Goal: Task Accomplishment & Management: Manage account settings

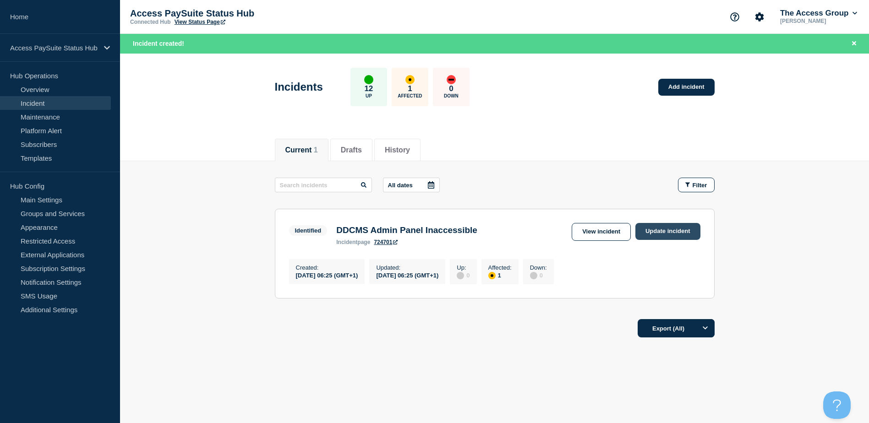
click at [668, 233] on link "Update incident" at bounding box center [667, 231] width 65 height 17
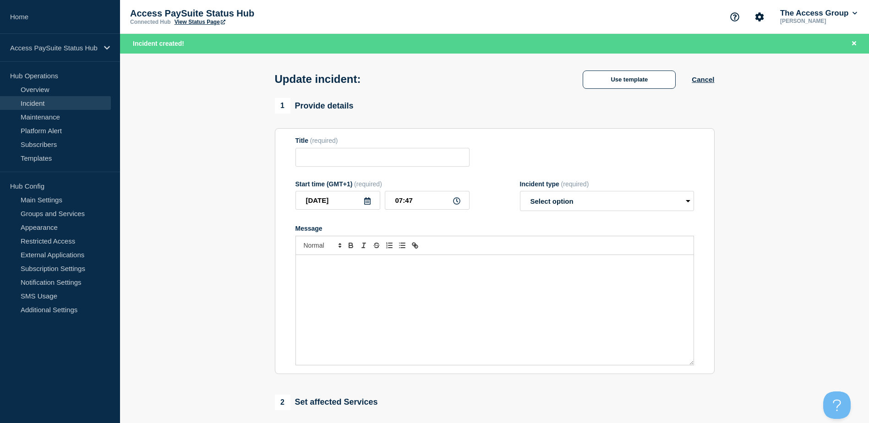
type input "DDCMS Admin Panel Inaccessible"
click at [622, 205] on div "Incident type (required) Select option Investigating Identified Monitoring Reso…" at bounding box center [607, 196] width 174 height 31
click at [660, 211] on select "Select option Investigating Identified Monitoring Resolved" at bounding box center [607, 201] width 174 height 20
select select "resolved"
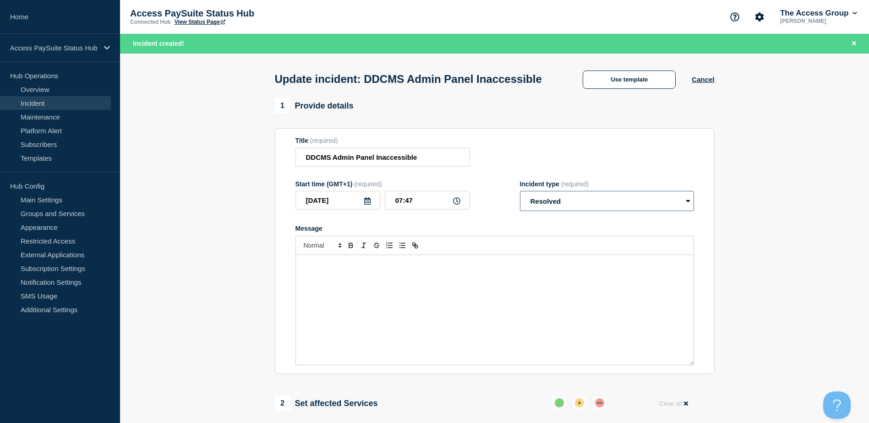
click at [520, 208] on select "Select option Investigating Identified Monitoring Resolved" at bounding box center [607, 201] width 174 height 20
click at [416, 210] on input "07:47" at bounding box center [427, 200] width 85 height 19
type input "07:35"
click at [365, 294] on div "Message" at bounding box center [495, 310] width 398 height 110
click at [663, 89] on button "Use template" at bounding box center [629, 80] width 93 height 18
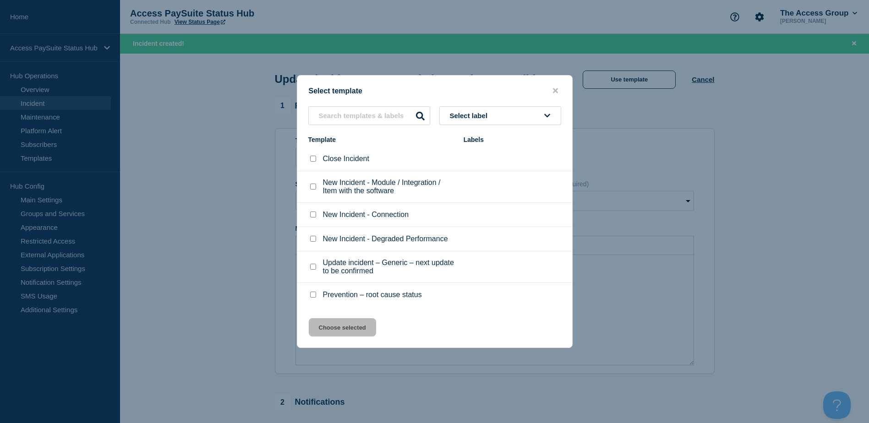
click at [225, 257] on div at bounding box center [434, 211] width 869 height 423
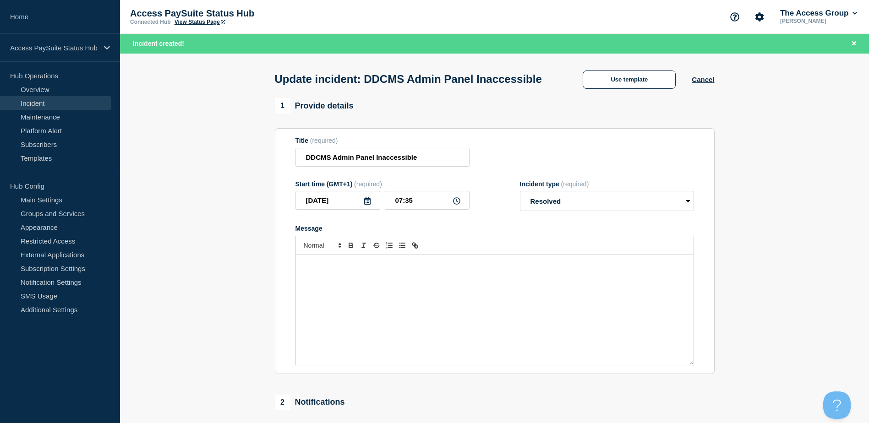
click at [345, 288] on div "Message" at bounding box center [495, 310] width 398 height 110
drag, startPoint x: 313, startPoint y: 299, endPoint x: 296, endPoint y: 297, distance: 17.6
click at [296, 297] on div "The Admin Panel is now accessible again. The authentication cookie encryption k…" at bounding box center [495, 310] width 398 height 110
drag, startPoint x: 411, startPoint y: 301, endPoint x: 394, endPoint y: 301, distance: 17.4
click at [393, 286] on p "A problem with the authentication cookie encryption key has been corrected." at bounding box center [495, 282] width 384 height 8
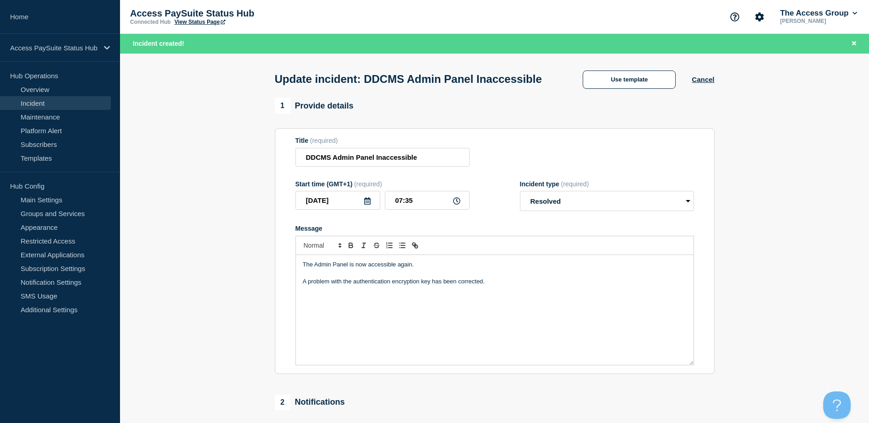
click at [493, 286] on p "A problem with the authentication encryption key has been corrected." at bounding box center [495, 282] width 384 height 8
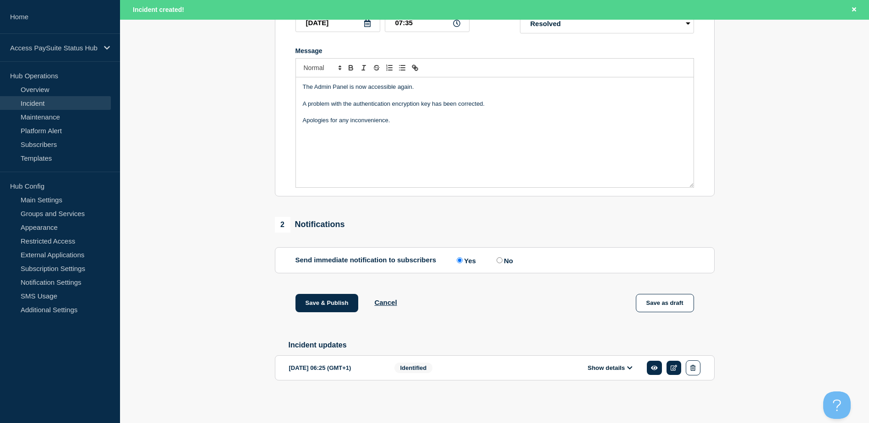
scroll to position [197, 0]
click at [628, 367] on icon at bounding box center [629, 368] width 5 height 6
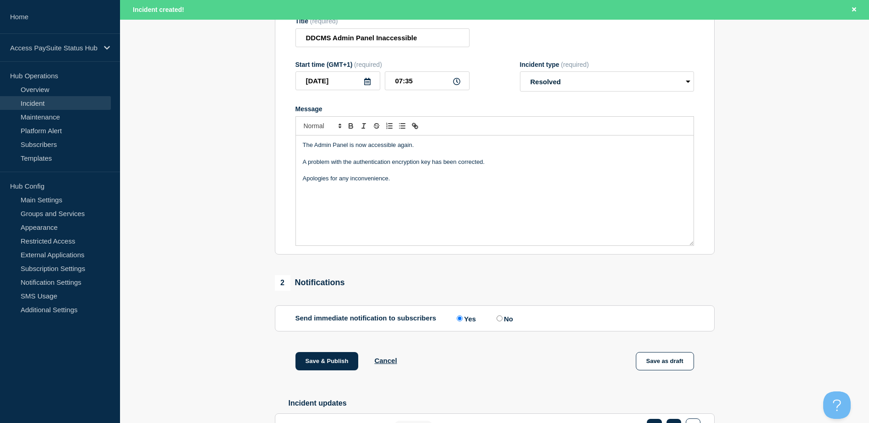
scroll to position [135, 0]
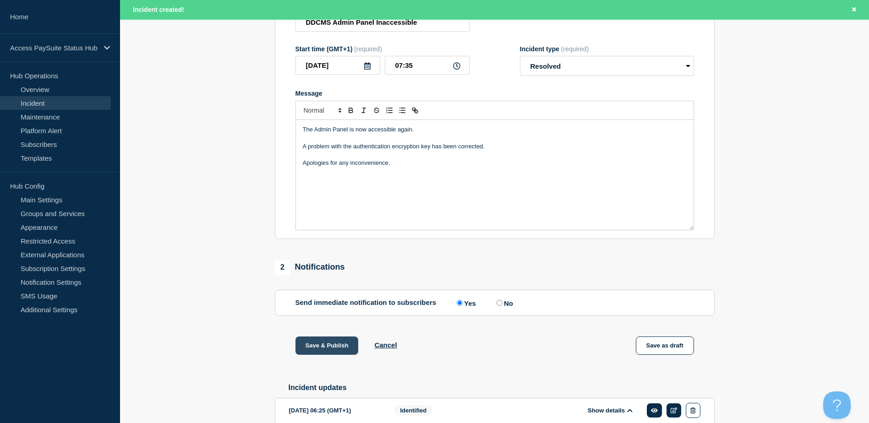
click at [340, 355] on button "Save & Publish" at bounding box center [326, 346] width 63 height 18
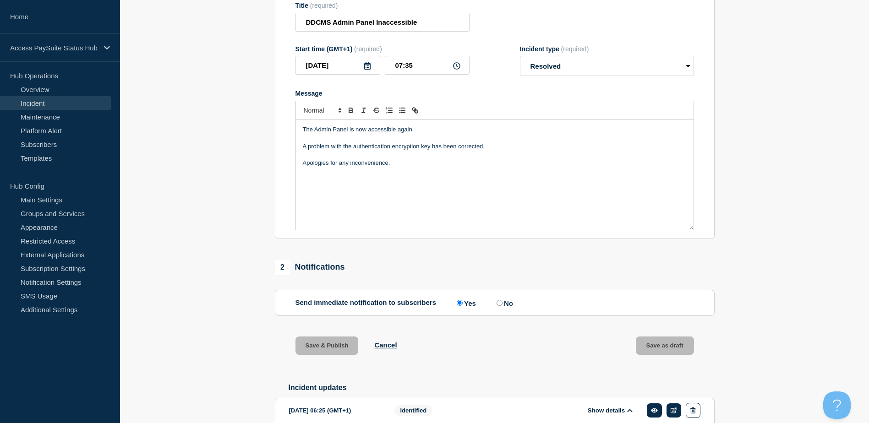
scroll to position [116, 0]
